Goal: Navigation & Orientation: Understand site structure

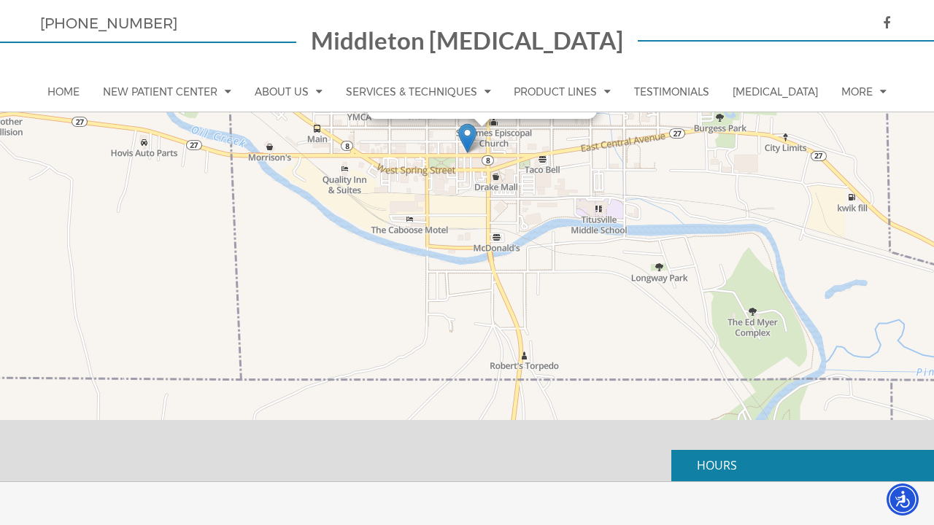
scroll to position [571, 0]
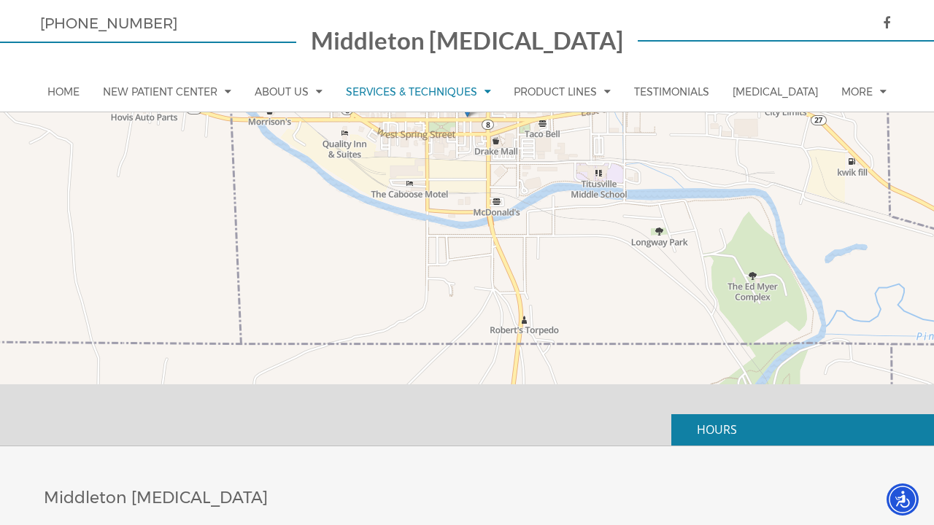
scroll to position [1237, 0]
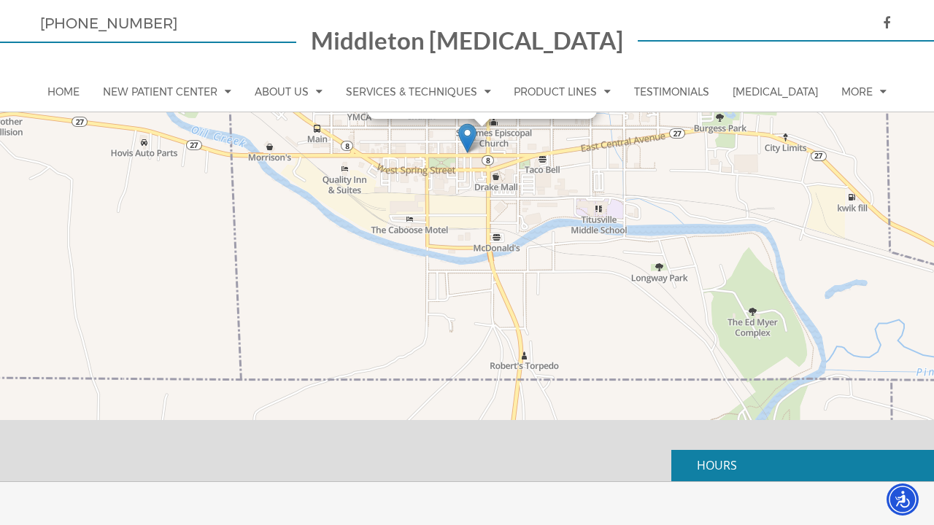
scroll to position [1299, 0]
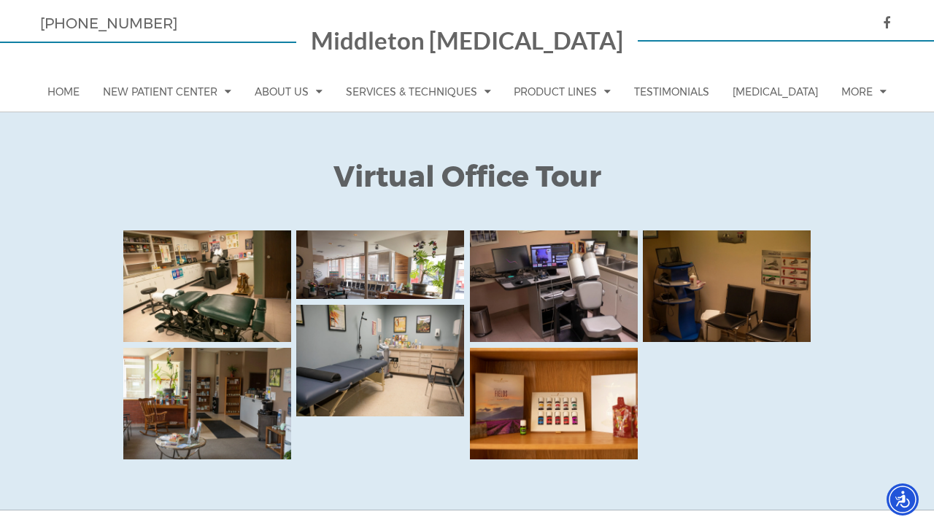
scroll to position [913, 0]
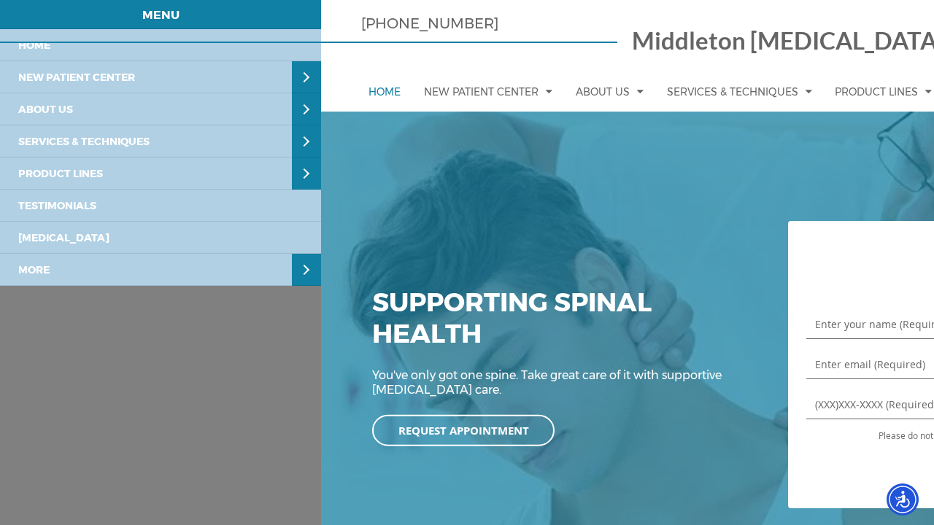
scroll to position [4172, 0]
